Goal: Check status: Check status

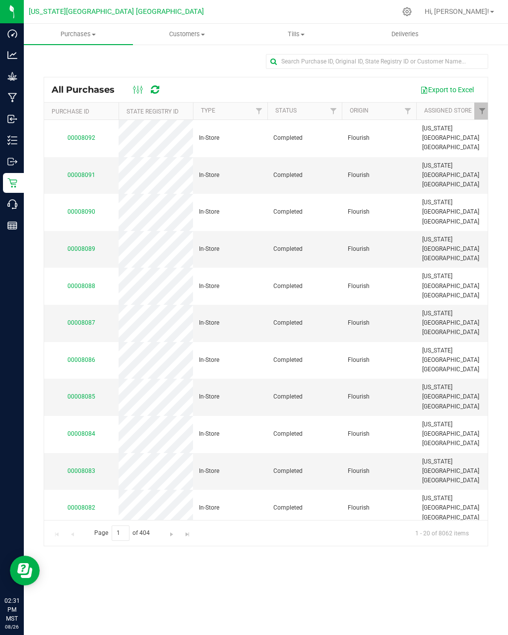
click at [297, 33] on span "Tills" at bounding box center [296, 34] width 108 height 9
click at [278, 60] on span "Manage tills" at bounding box center [275, 60] width 67 height 8
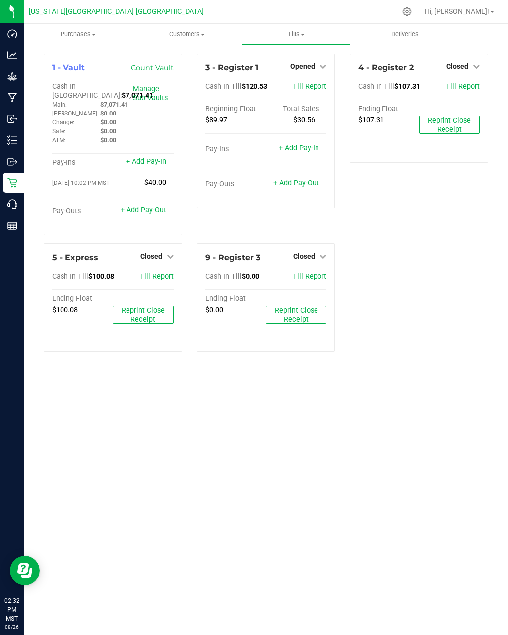
click at [90, 34] on span "Purchases" at bounding box center [78, 34] width 109 height 9
click at [47, 79] on li "All purchases" at bounding box center [78, 84] width 109 height 12
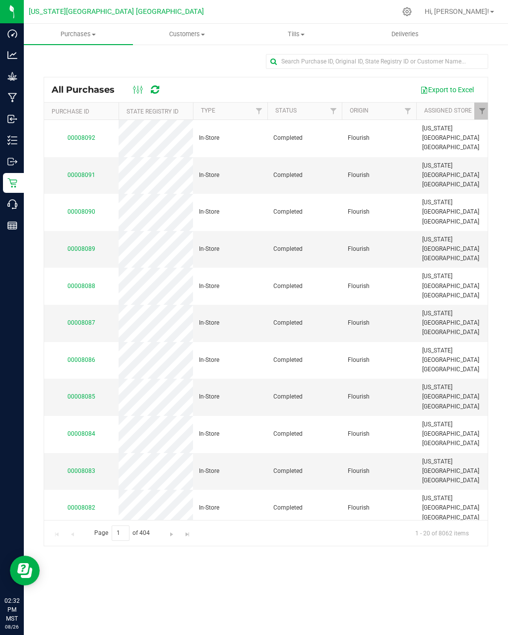
click at [78, 172] on link "00008091" at bounding box center [81, 175] width 28 height 7
